Goal: Task Accomplishment & Management: Use online tool/utility

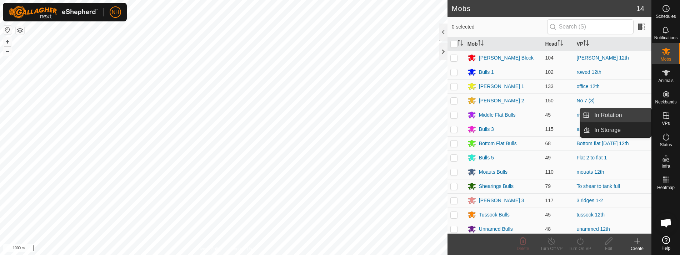
click at [601, 111] on link "In Rotation" at bounding box center [620, 115] width 61 height 14
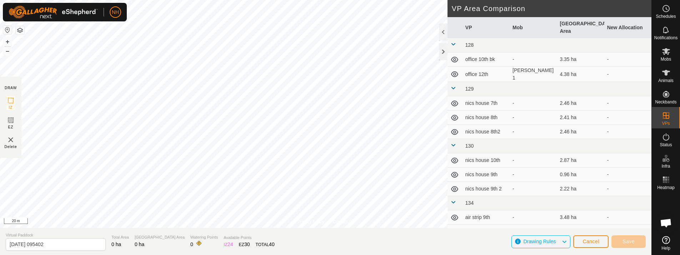
click at [236, 236] on div "Privacy Policy Contact Us + – ⇧ i 20 m DRAW IZ EZ Delete VP Area Comparison VP …" at bounding box center [325, 127] width 651 height 255
click at [0, 112] on html "NH Schedules Notifications Mobs Animals Neckbands VPs Status Infra Heatmap Help…" at bounding box center [340, 127] width 680 height 255
click at [299, 255] on html "NH Schedules Notifications Mobs Animals Neckbands VPs Status Infra Heatmap Help…" at bounding box center [340, 127] width 680 height 255
click at [342, 255] on html "NH Schedules Notifications Mobs Animals Neckbands VPs Status Infra Heatmap Help…" at bounding box center [340, 127] width 680 height 255
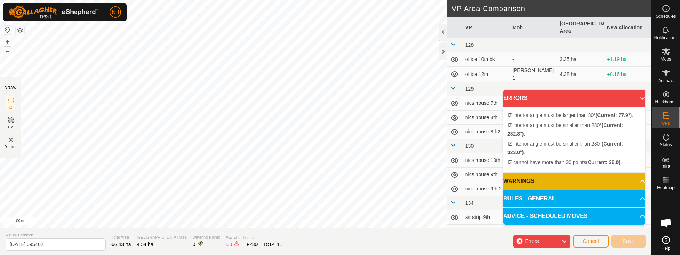
click at [318, 242] on div "Privacy Policy Contact Us + – ⇧ i 100 m DRAW IZ EZ Delete VP Area Comparison VP…" at bounding box center [325, 127] width 651 height 255
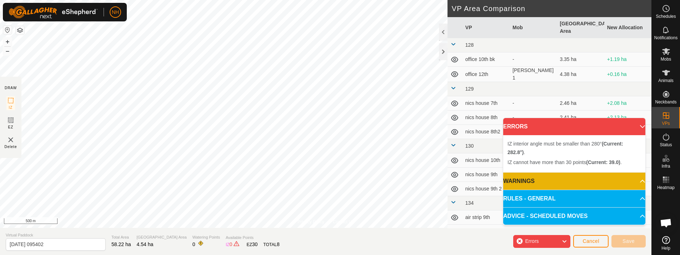
click at [0, 204] on html "NH Schedules Notifications Mobs Animals Neckbands VPs Status Infra Heatmap Help…" at bounding box center [340, 127] width 680 height 255
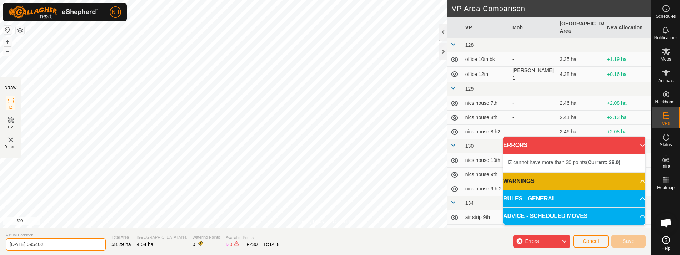
click at [81, 247] on input "[DATE] 095402" at bounding box center [56, 244] width 100 height 12
type input "2"
type input "b"
type input "ians 13th"
click at [583, 241] on span "Cancel" at bounding box center [590, 241] width 17 height 6
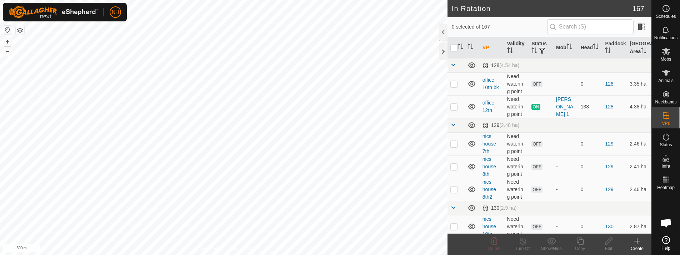
click at [639, 243] on icon at bounding box center [636, 241] width 9 height 9
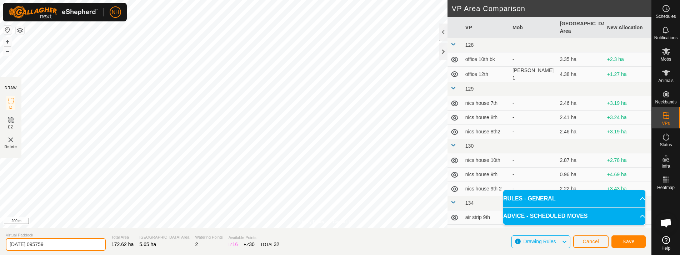
click at [71, 245] on input "[DATE] 095759" at bounding box center [56, 244] width 100 height 12
type input "2"
type input "ians 13th"
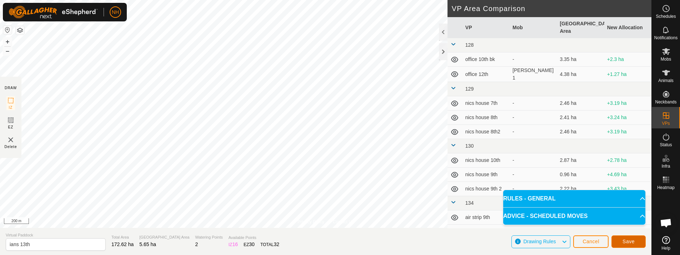
click at [627, 240] on span "Save" at bounding box center [628, 242] width 12 height 6
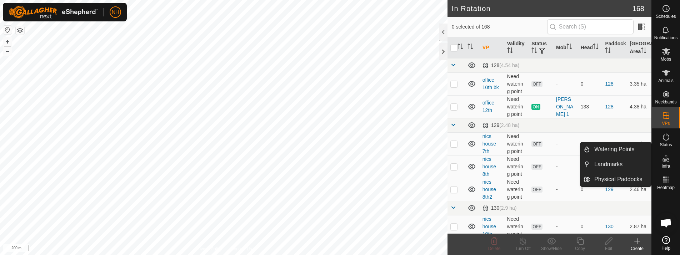
click at [636, 243] on icon at bounding box center [636, 241] width 9 height 9
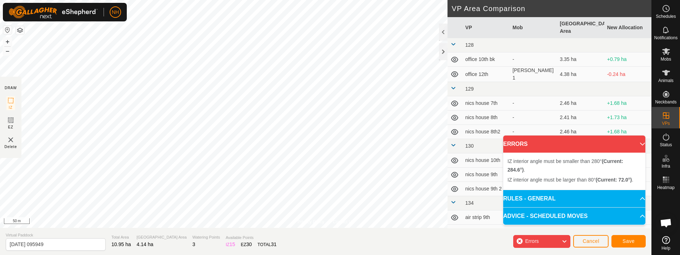
click at [326, 219] on div "Privacy Policy Contact Us + – ⇧ i 50 m" at bounding box center [325, 114] width 651 height 228
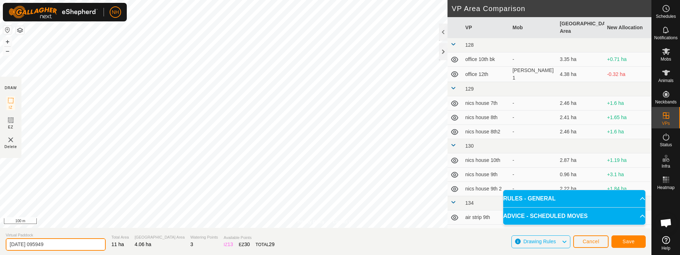
click at [87, 241] on input "[DATE] 095949" at bounding box center [56, 244] width 100 height 12
type input "2"
type input "kodys 13th"
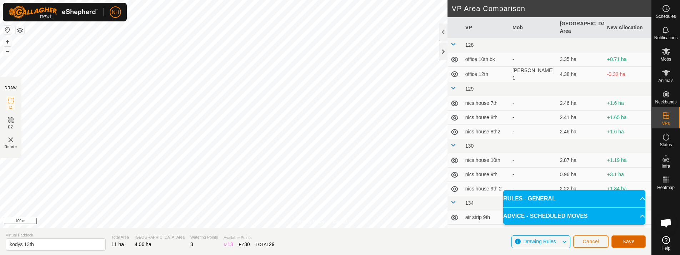
click at [628, 239] on span "Save" at bounding box center [628, 242] width 12 height 6
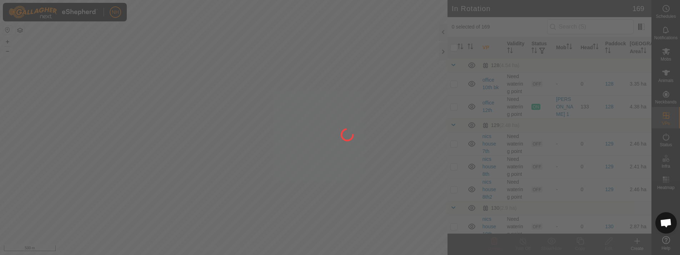
drag, startPoint x: 353, startPoint y: 48, endPoint x: 337, endPoint y: 115, distance: 68.7
click at [337, 115] on div at bounding box center [340, 127] width 680 height 255
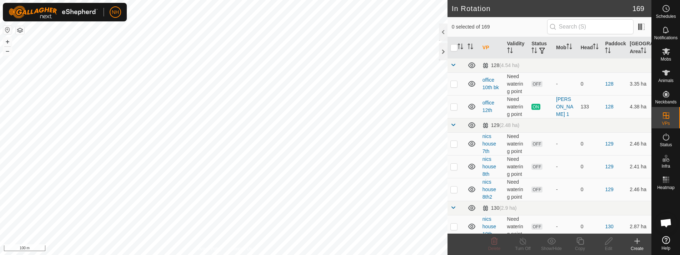
click at [636, 243] on icon at bounding box center [636, 241] width 9 height 9
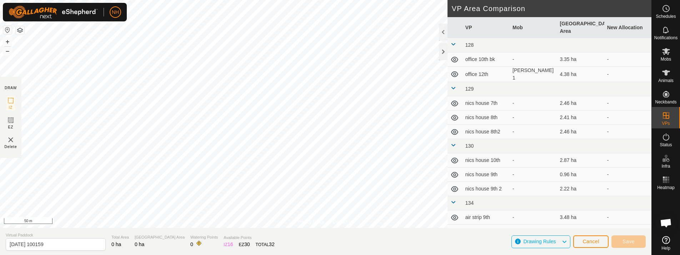
click at [164, 255] on html "NH Schedules Notifications Mobs Animals Neckbands VPs Status Infra Heatmap Help…" at bounding box center [340, 127] width 680 height 255
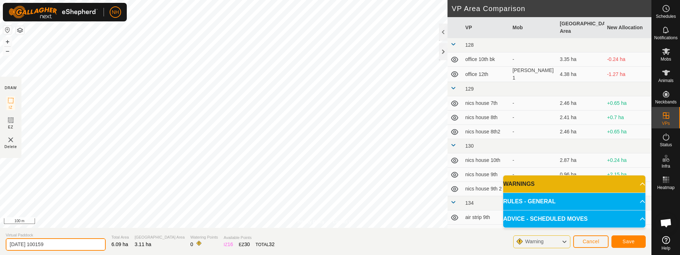
click at [89, 246] on input "[DATE] 100159" at bounding box center [56, 244] width 100 height 12
type input "2"
type input "mouats 13th"
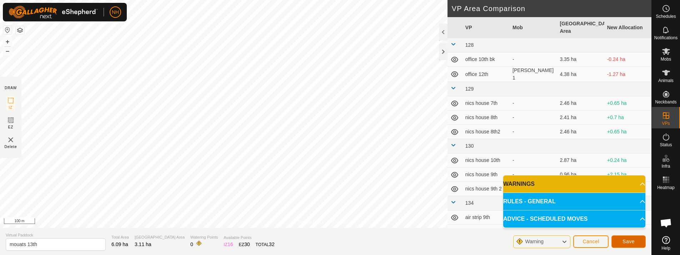
click at [631, 242] on span "Save" at bounding box center [628, 242] width 12 height 6
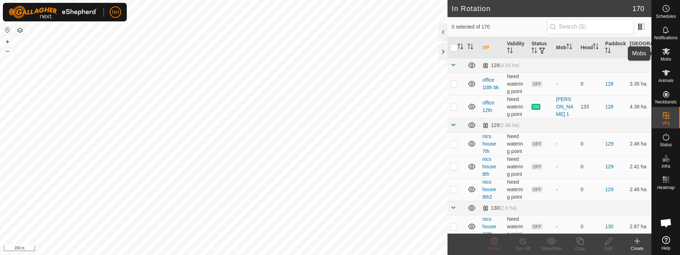
click at [664, 49] on icon at bounding box center [665, 51] width 9 height 9
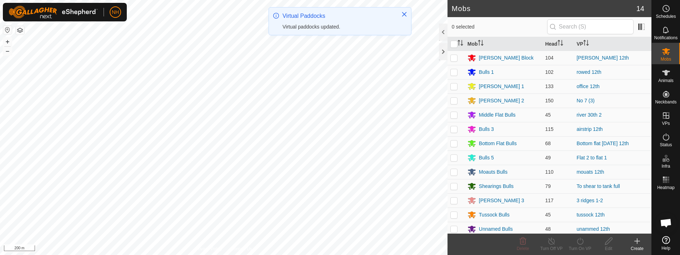
click at [454, 57] on p-checkbox at bounding box center [453, 58] width 7 height 6
checkbox input "true"
click at [579, 241] on icon at bounding box center [579, 241] width 9 height 9
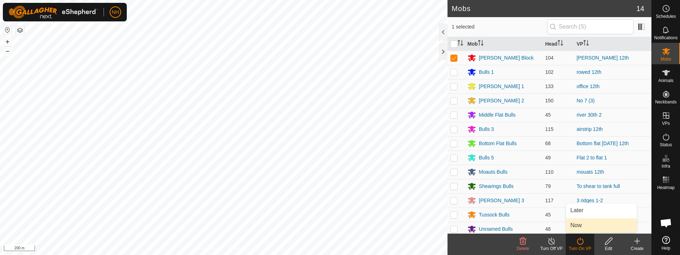
click at [577, 223] on link "Now" at bounding box center [601, 225] width 71 height 14
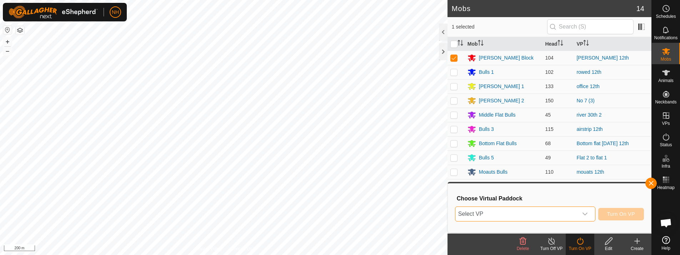
click at [558, 213] on span "Select VP" at bounding box center [516, 214] width 122 height 14
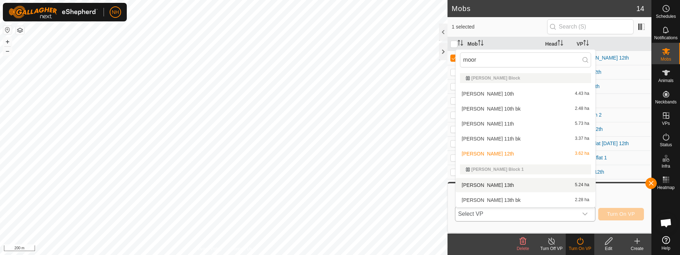
type input "moor"
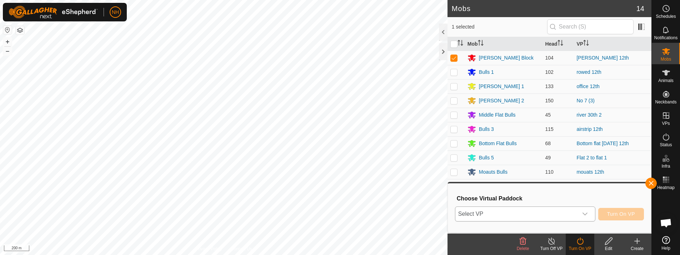
click at [524, 211] on span "Select VP" at bounding box center [516, 214] width 122 height 14
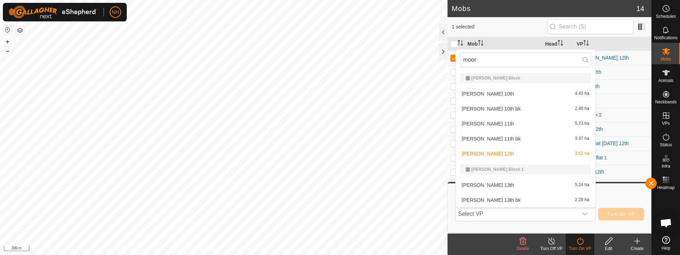
click at [503, 187] on li "[PERSON_NAME] 13th 5.24 ha" at bounding box center [525, 185] width 140 height 14
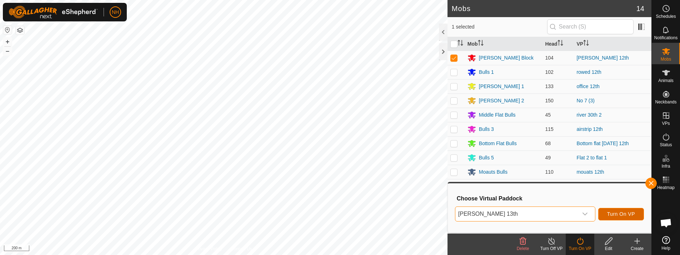
click at [610, 211] on button "Turn On VP" at bounding box center [621, 214] width 46 height 12
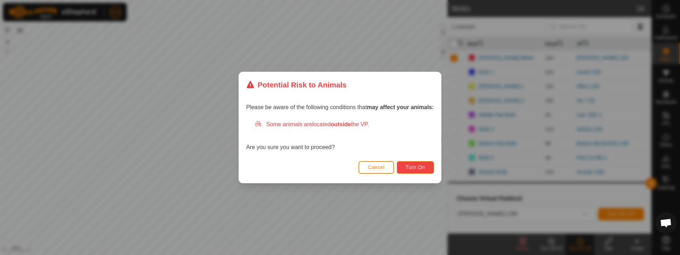
click at [420, 167] on span "Turn On" at bounding box center [414, 168] width 19 height 6
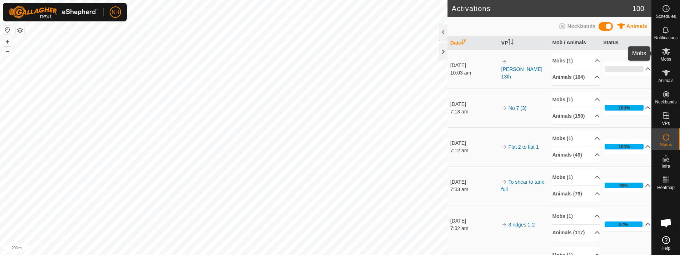
click at [667, 55] on icon at bounding box center [665, 51] width 9 height 9
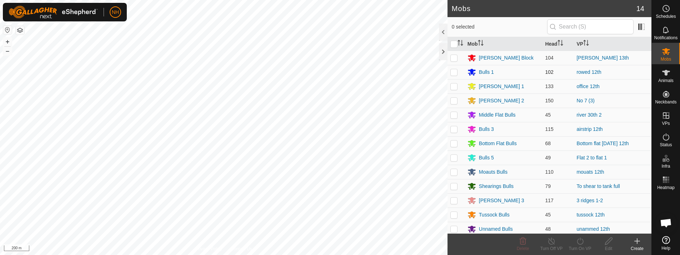
click at [452, 72] on p-checkbox at bounding box center [453, 72] width 7 height 6
checkbox input "true"
click at [576, 241] on icon at bounding box center [579, 241] width 9 height 9
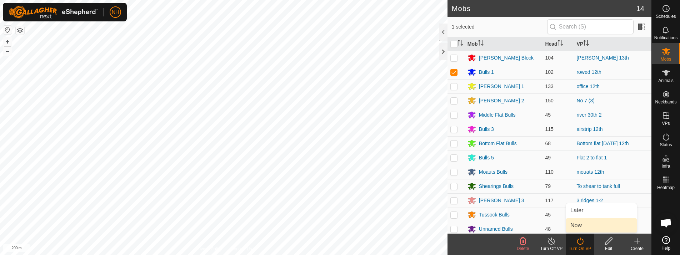
click at [583, 223] on link "Now" at bounding box center [601, 225] width 71 height 14
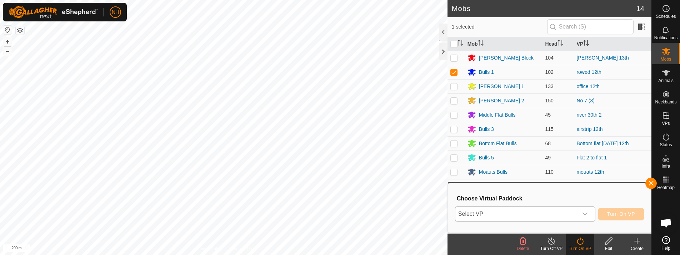
click at [535, 214] on span "Select VP" at bounding box center [516, 214] width 122 height 14
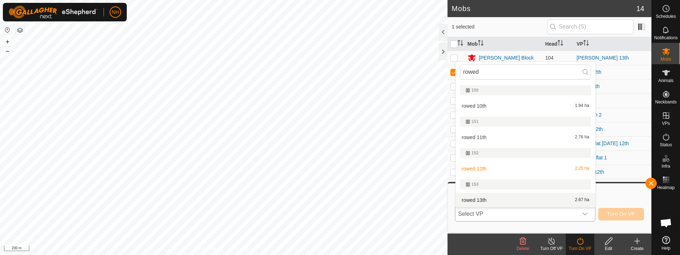
type input "rowed"
click at [523, 200] on li "rowed 13th 2.67 ha" at bounding box center [525, 200] width 140 height 14
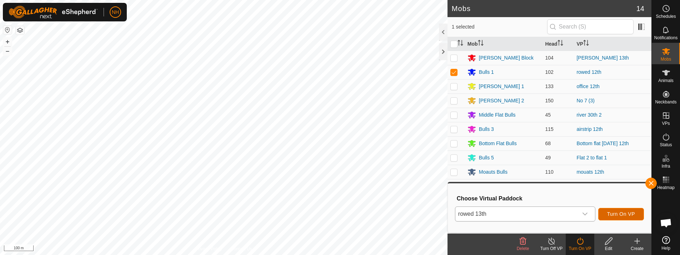
click at [617, 210] on button "Turn On VP" at bounding box center [621, 214] width 46 height 12
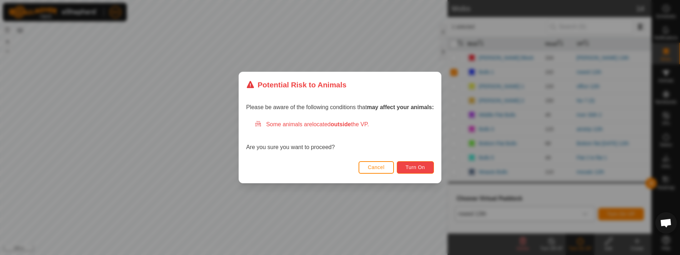
click at [421, 169] on span "Turn On" at bounding box center [414, 168] width 19 height 6
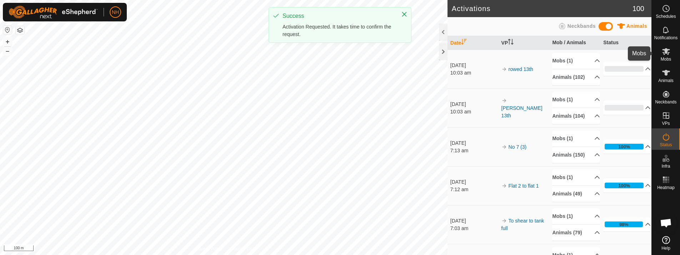
click at [665, 52] on icon at bounding box center [666, 51] width 8 height 7
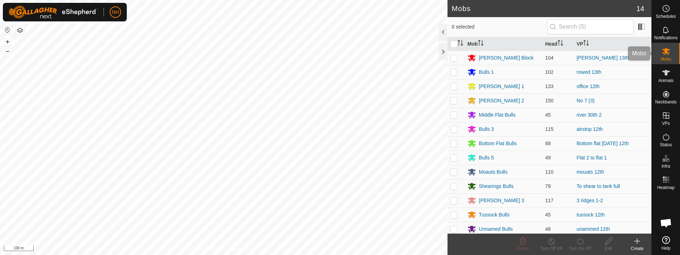
click at [665, 52] on icon at bounding box center [666, 51] width 8 height 7
click at [454, 87] on p-checkbox at bounding box center [453, 87] width 7 height 6
checkbox input "true"
click at [579, 241] on icon at bounding box center [579, 241] width 9 height 9
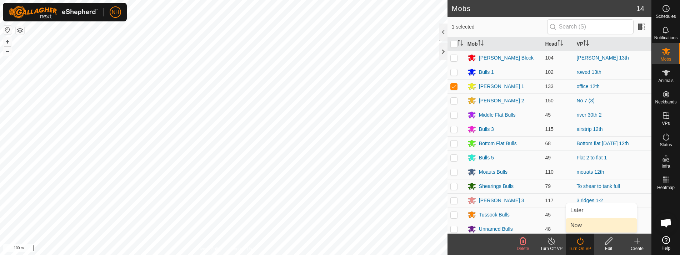
click at [579, 226] on link "Now" at bounding box center [601, 225] width 71 height 14
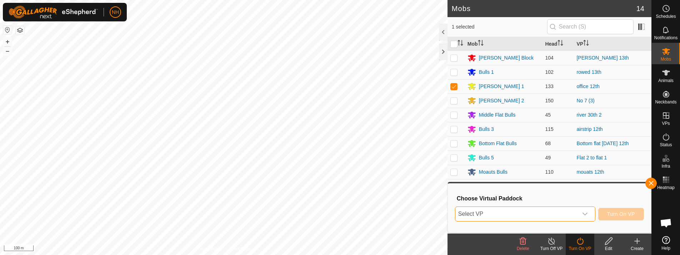
click at [518, 215] on span "Select VP" at bounding box center [516, 214] width 122 height 14
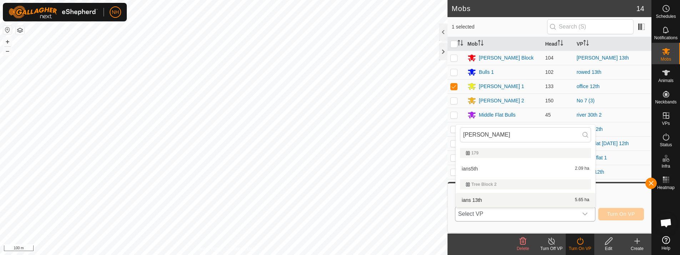
type input "[PERSON_NAME]"
click at [480, 201] on li "ians 13th 5.65 ha" at bounding box center [525, 200] width 140 height 14
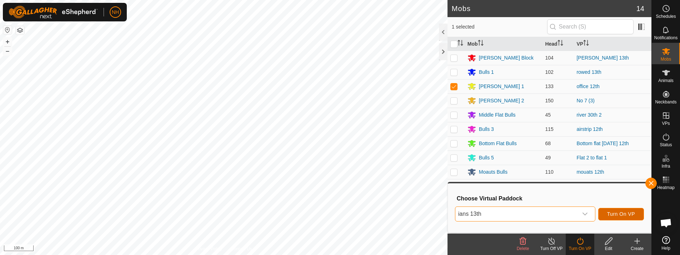
click at [623, 218] on button "Turn On VP" at bounding box center [621, 214] width 46 height 12
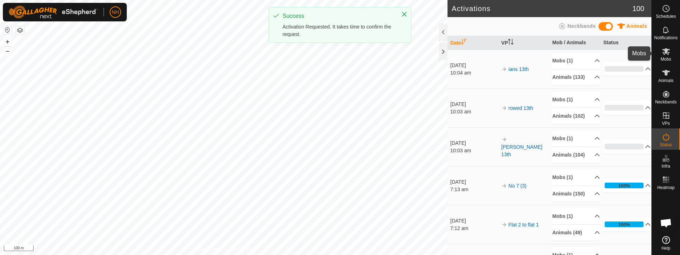
click at [662, 54] on icon at bounding box center [665, 51] width 9 height 9
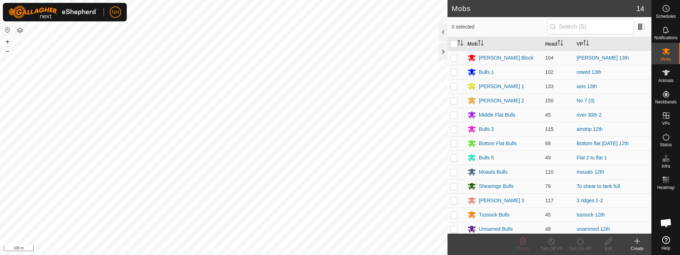
click at [454, 131] on p-checkbox at bounding box center [453, 129] width 7 height 6
checkbox input "true"
click at [580, 243] on icon at bounding box center [579, 241] width 9 height 9
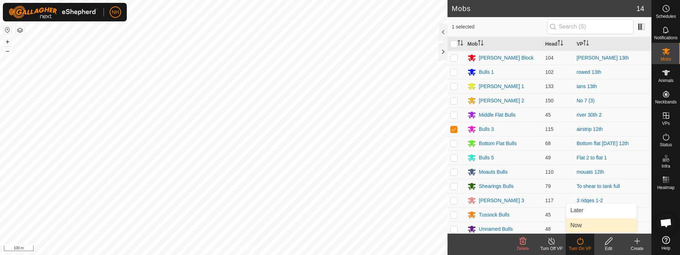
click at [578, 226] on link "Now" at bounding box center [601, 225] width 71 height 14
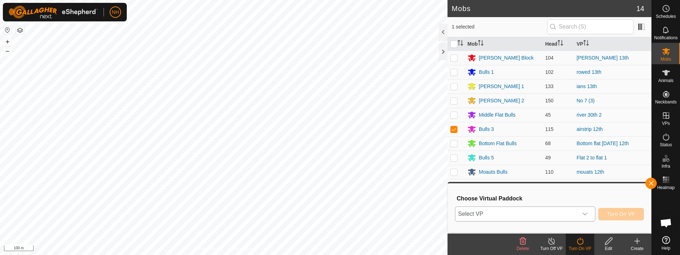
click at [549, 216] on span "Select VP" at bounding box center [516, 214] width 122 height 14
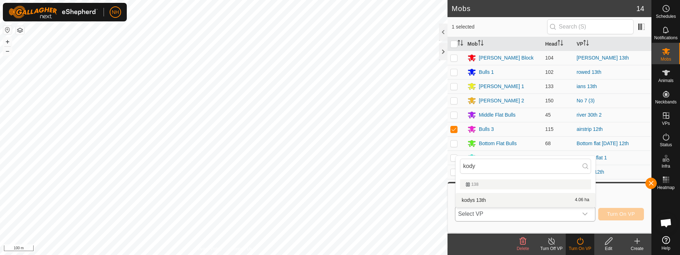
type input "kody"
click at [500, 198] on li "kodys 13th 4.06 ha" at bounding box center [525, 200] width 140 height 14
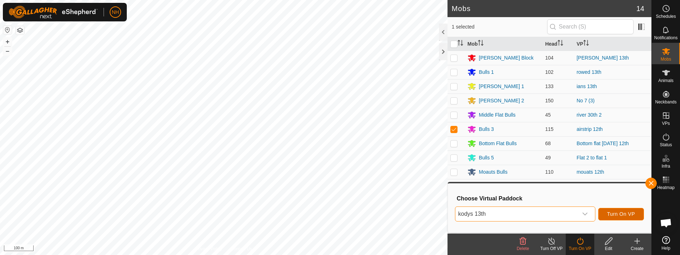
click at [611, 212] on span "Turn On VP" at bounding box center [621, 214] width 28 height 6
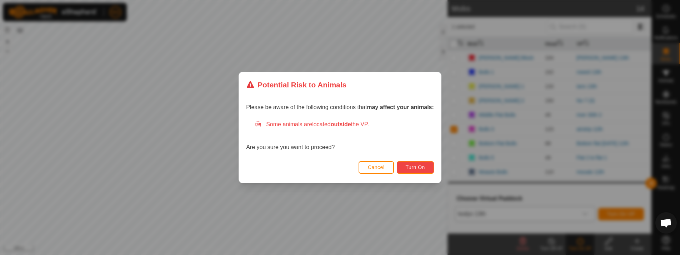
click at [422, 165] on span "Turn On" at bounding box center [414, 168] width 19 height 6
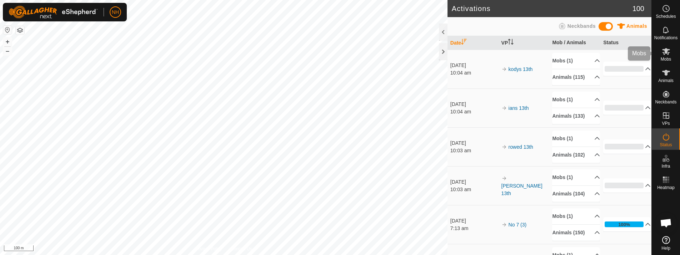
click at [664, 50] on icon at bounding box center [666, 51] width 8 height 7
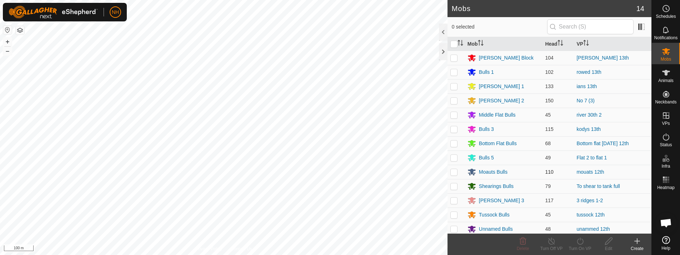
click at [454, 172] on p-checkbox at bounding box center [453, 172] width 7 height 6
checkbox input "true"
click at [578, 242] on icon at bounding box center [579, 241] width 9 height 9
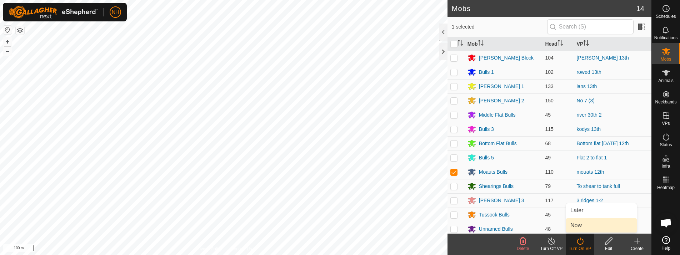
click at [580, 223] on link "Now" at bounding box center [601, 225] width 71 height 14
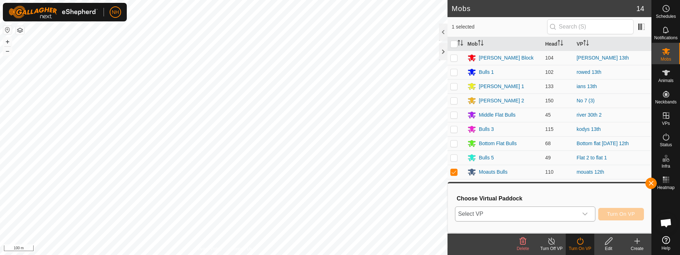
click at [576, 211] on span "Select VP" at bounding box center [516, 214] width 122 height 14
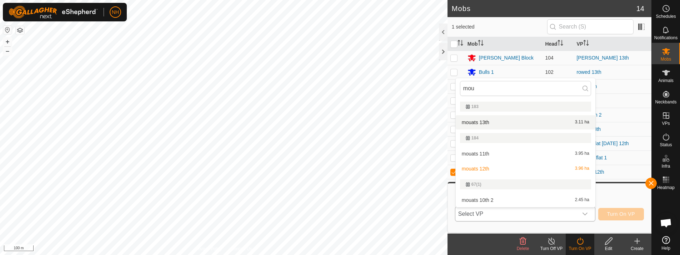
type input "mou"
click at [499, 121] on li "mouats 13th 3.11 ha" at bounding box center [525, 122] width 140 height 14
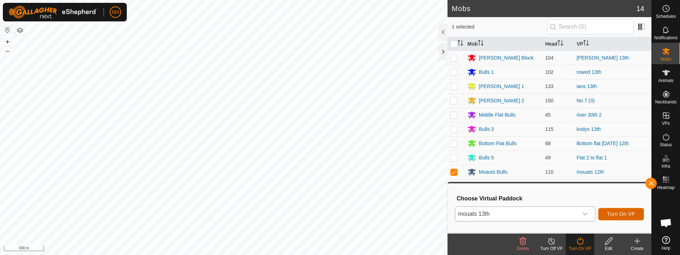
click at [615, 213] on span "Turn On VP" at bounding box center [621, 214] width 28 height 6
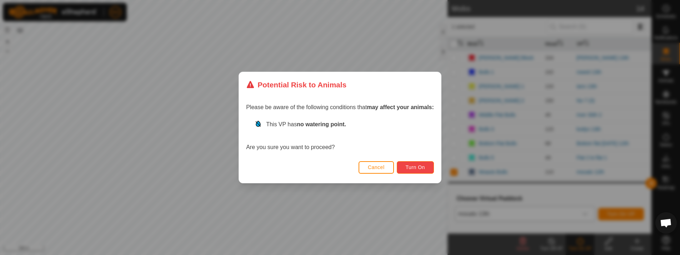
click at [418, 167] on span "Turn On" at bounding box center [414, 168] width 19 height 6
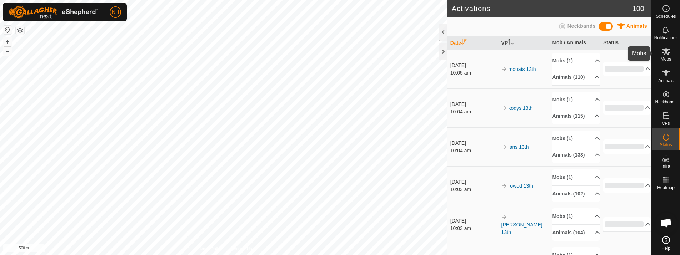
click at [665, 50] on icon at bounding box center [666, 51] width 8 height 7
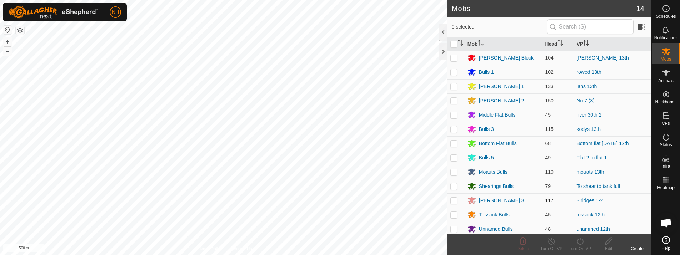
drag, startPoint x: 518, startPoint y: 201, endPoint x: 510, endPoint y: 197, distance: 8.8
click at [510, 197] on div "[PERSON_NAME] 3" at bounding box center [503, 200] width 72 height 9
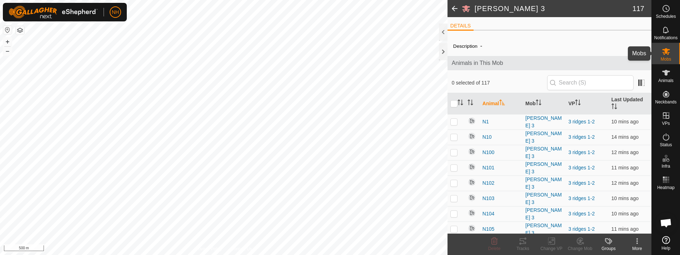
click at [663, 57] on span "Mobs" at bounding box center [665, 59] width 10 height 4
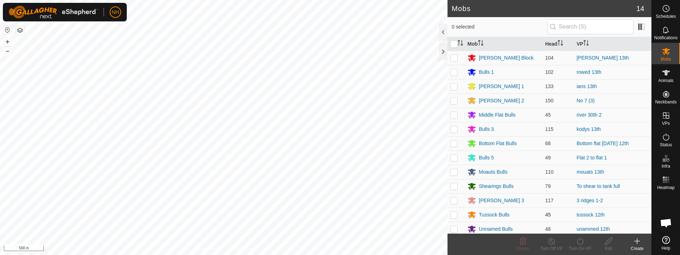
click at [454, 214] on p-checkbox at bounding box center [453, 215] width 7 height 6
checkbox input "true"
click at [579, 242] on icon at bounding box center [579, 241] width 9 height 9
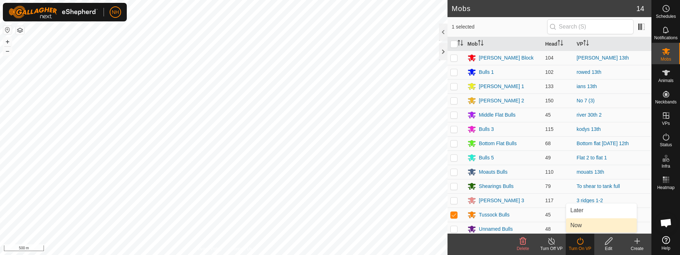
click at [571, 226] on link "Now" at bounding box center [601, 225] width 71 height 14
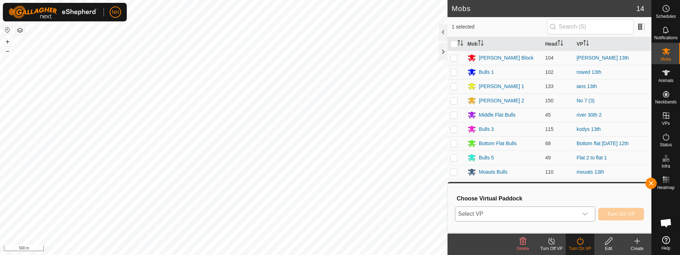
click at [488, 210] on span "Select VP" at bounding box center [516, 214] width 122 height 14
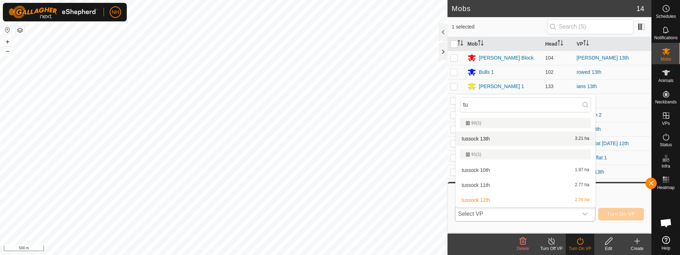
type input "tu"
click at [481, 139] on li "tussock 13th 3.21 ha" at bounding box center [525, 139] width 140 height 14
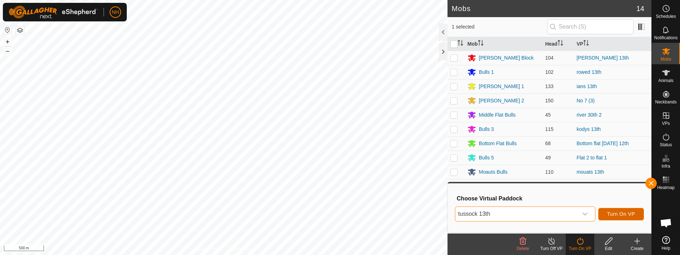
click at [612, 213] on span "Turn On VP" at bounding box center [621, 214] width 28 height 6
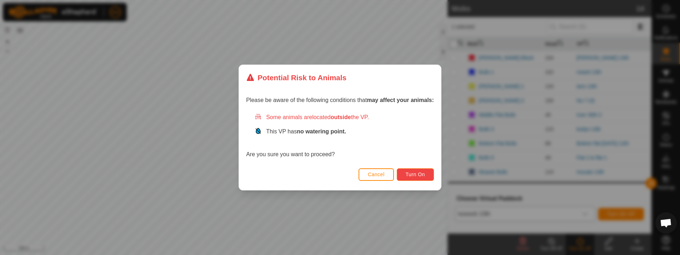
click at [415, 176] on span "Turn On" at bounding box center [414, 175] width 19 height 6
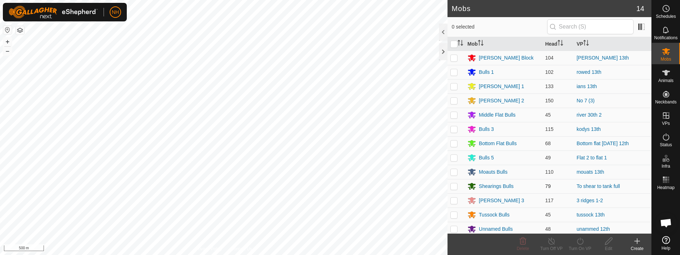
scroll to position [17, 0]
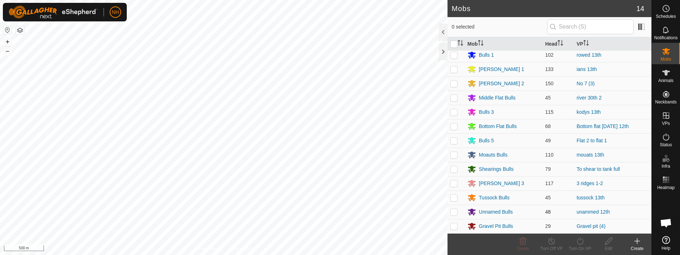
click at [455, 210] on p-checkbox at bounding box center [453, 212] width 7 height 6
checkbox input "true"
click at [578, 241] on icon at bounding box center [579, 241] width 9 height 9
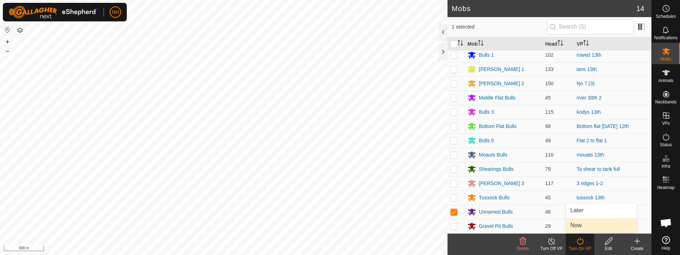
click at [577, 223] on link "Now" at bounding box center [601, 225] width 71 height 14
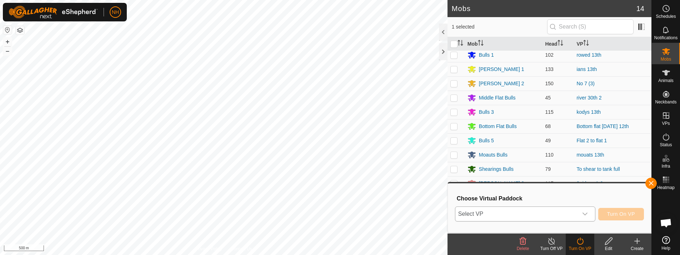
click at [561, 211] on span "Select VP" at bounding box center [516, 214] width 122 height 14
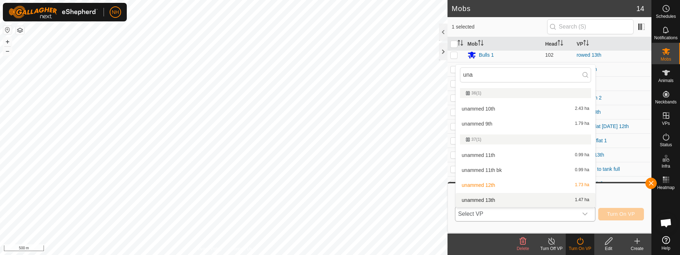
type input "una"
click at [482, 202] on li "unammed 13th 1.47 ha" at bounding box center [525, 200] width 140 height 14
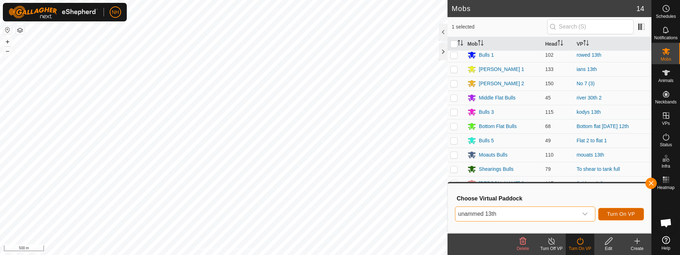
click at [615, 211] on span "Turn On VP" at bounding box center [621, 214] width 28 height 6
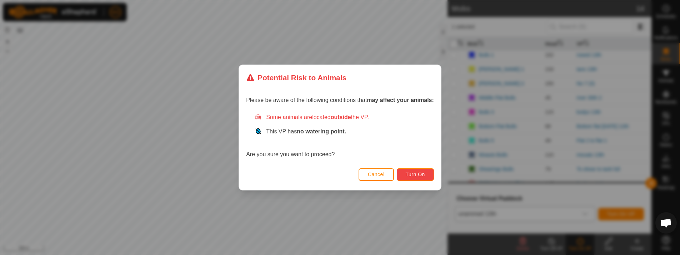
click at [425, 176] on span "Turn On" at bounding box center [414, 175] width 19 height 6
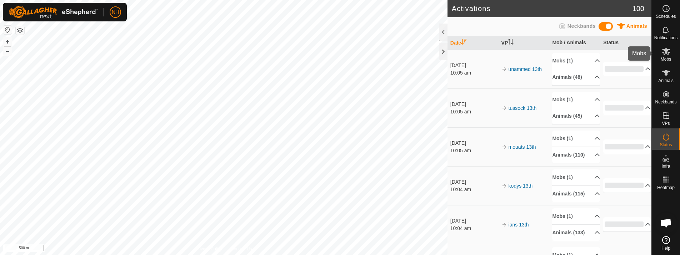
click at [664, 53] on icon at bounding box center [665, 51] width 9 height 9
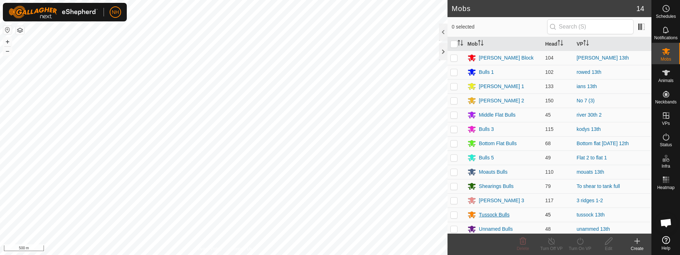
scroll to position [17, 0]
